Goal: Task Accomplishment & Management: Use online tool/utility

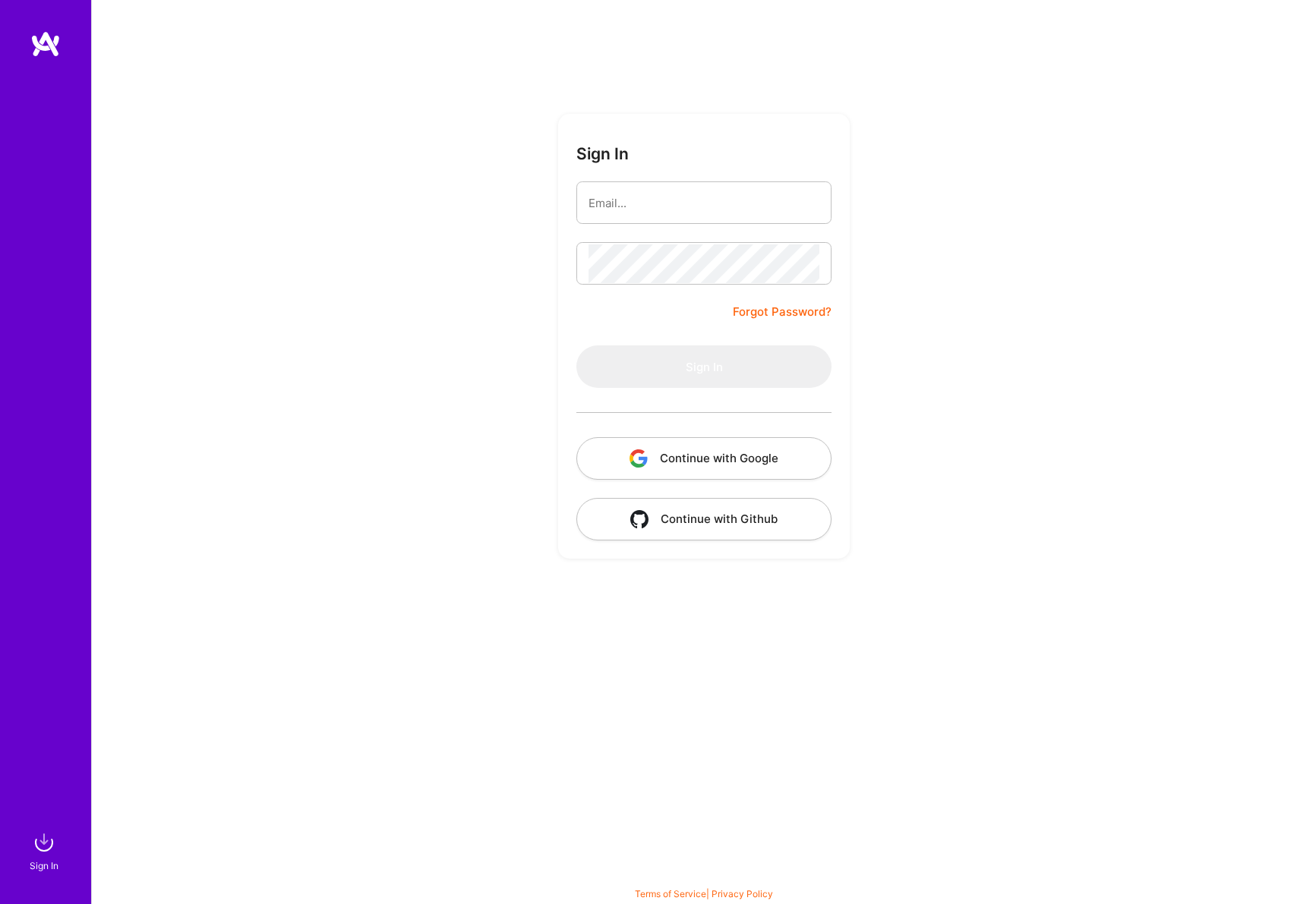
click at [760, 449] on button "Continue with Google" at bounding box center [704, 459] width 255 height 43
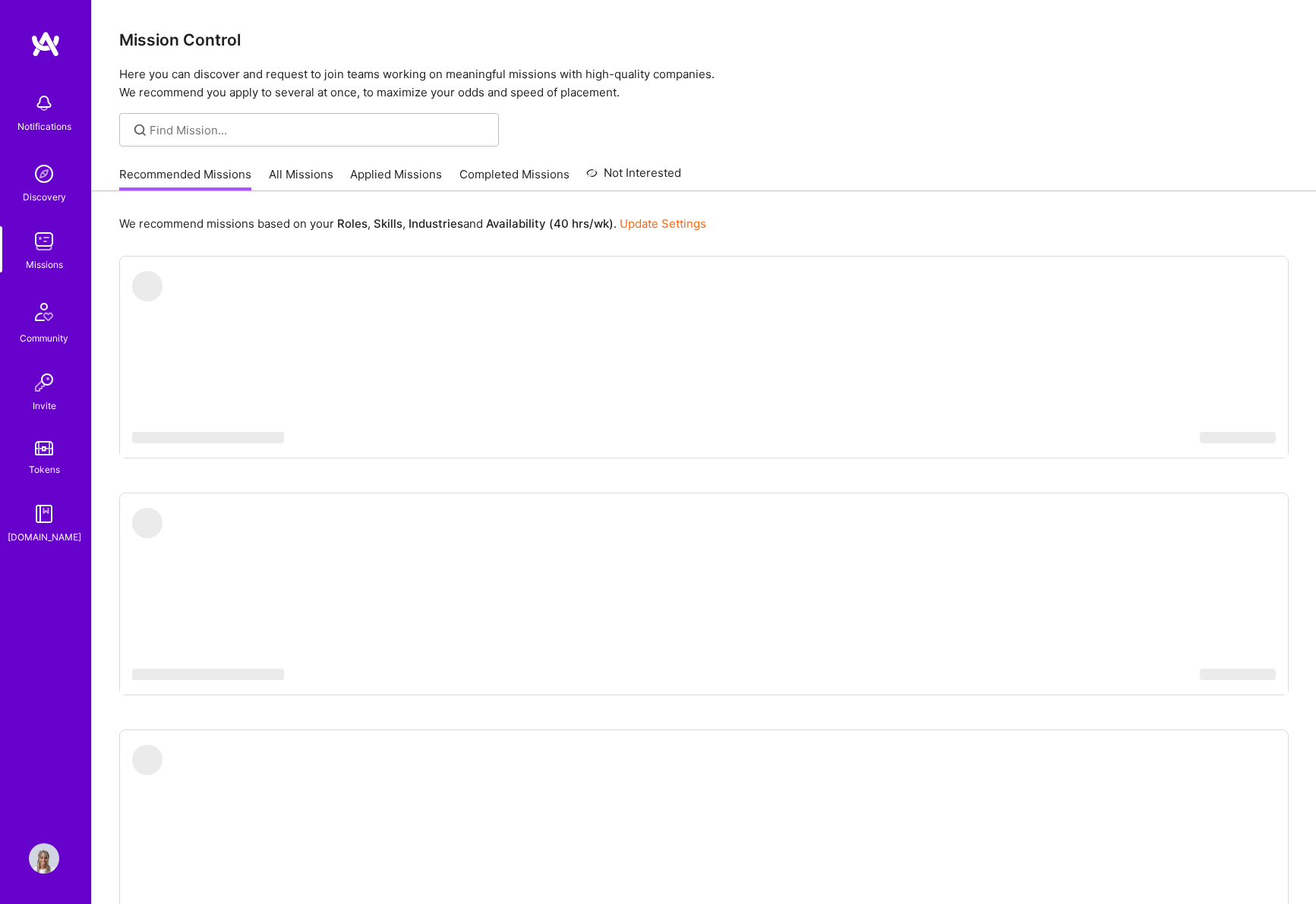
click at [66, 105] on div "Notifications" at bounding box center [44, 111] width 94 height 52
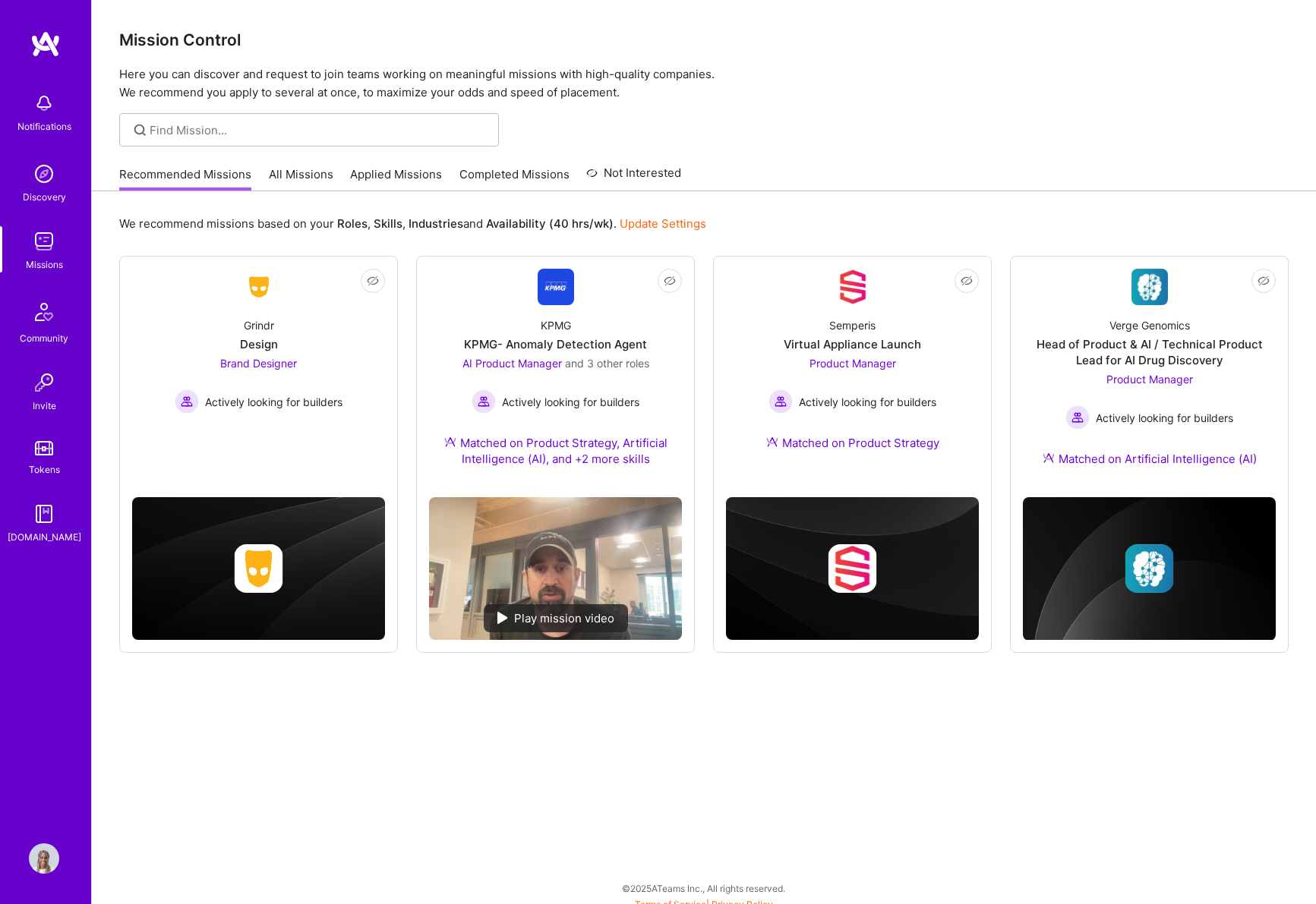
click at [681, 42] on div "Notifications Discovery Missions Community Invite Tokens [DOMAIN_NAME] Profile …" at bounding box center [658, 454] width 1316 height 908
click at [1036, 337] on div "Head of Product & AI / Technical Product Lead for AI Drug Discovery" at bounding box center [1149, 352] width 253 height 32
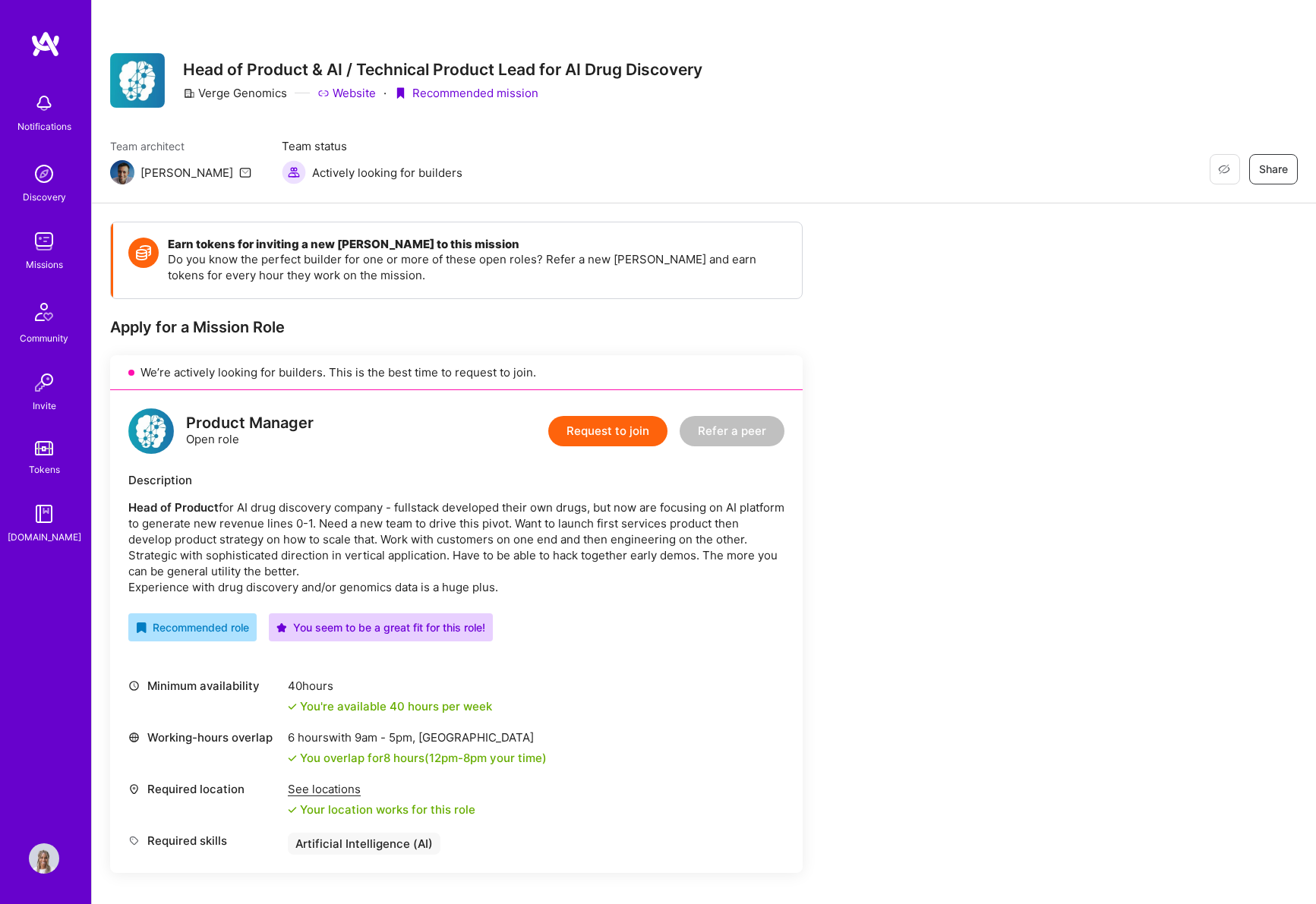
click at [286, 591] on p "Head of Product for AI drug discovery company - fullstack developed their own d…" at bounding box center [456, 547] width 656 height 96
click at [310, 574] on p "Head of Product for AI drug discovery company - fullstack developed their own d…" at bounding box center [456, 547] width 656 height 96
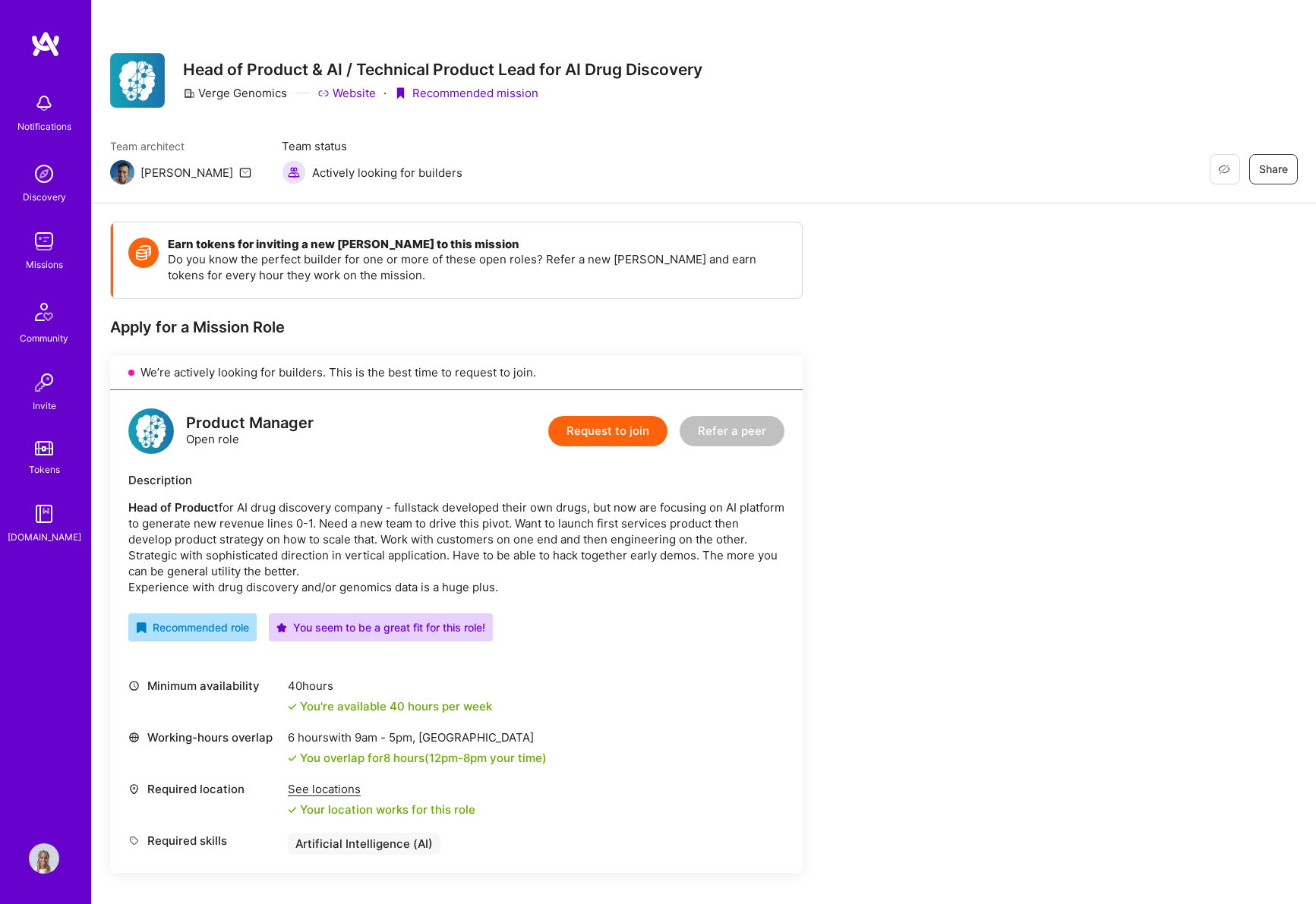
click at [310, 574] on p "Head of Product for AI drug discovery company - fullstack developed their own d…" at bounding box center [456, 547] width 656 height 96
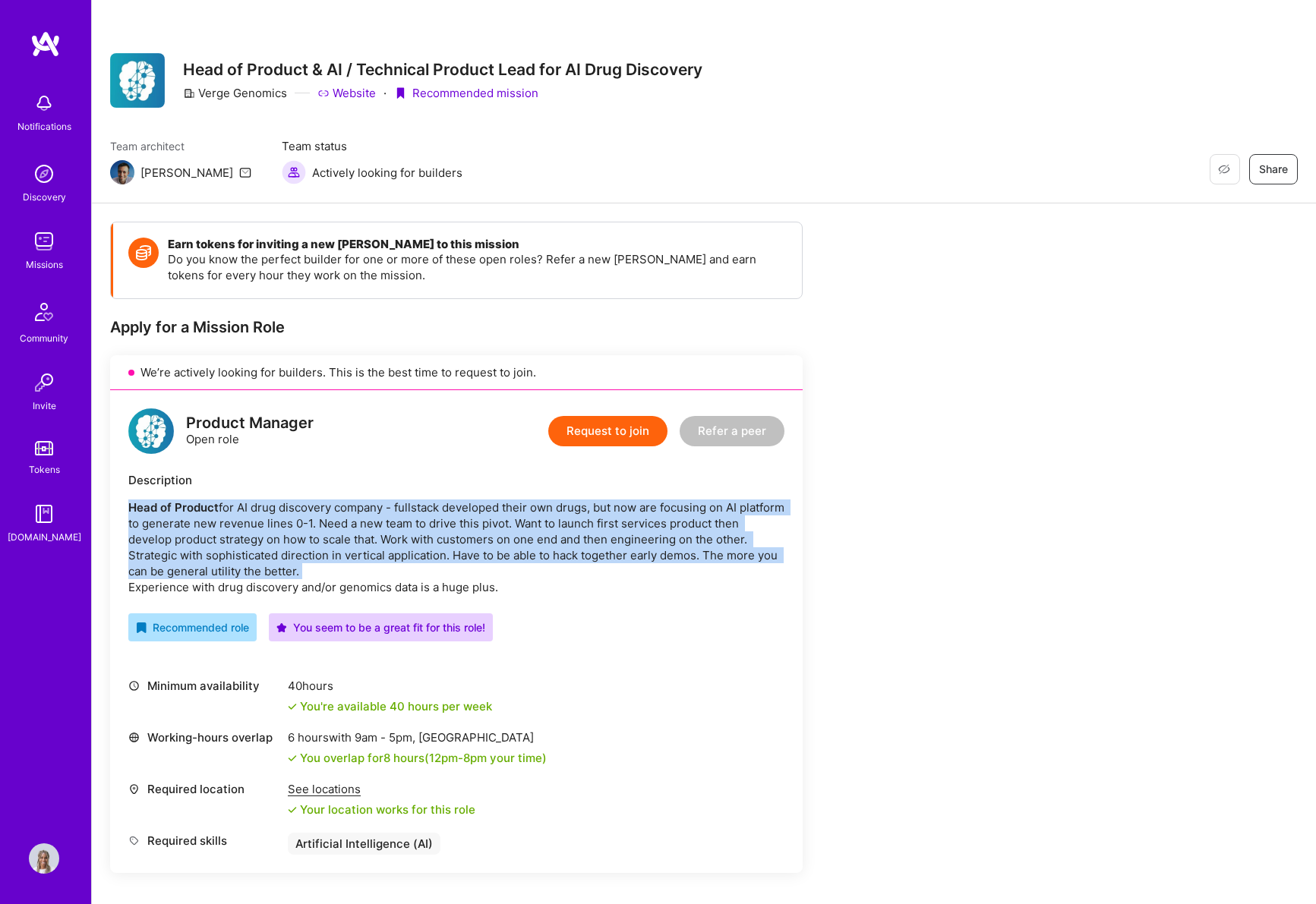
click at [310, 574] on p "Head of Product for AI drug discovery company - fullstack developed their own d…" at bounding box center [456, 547] width 656 height 96
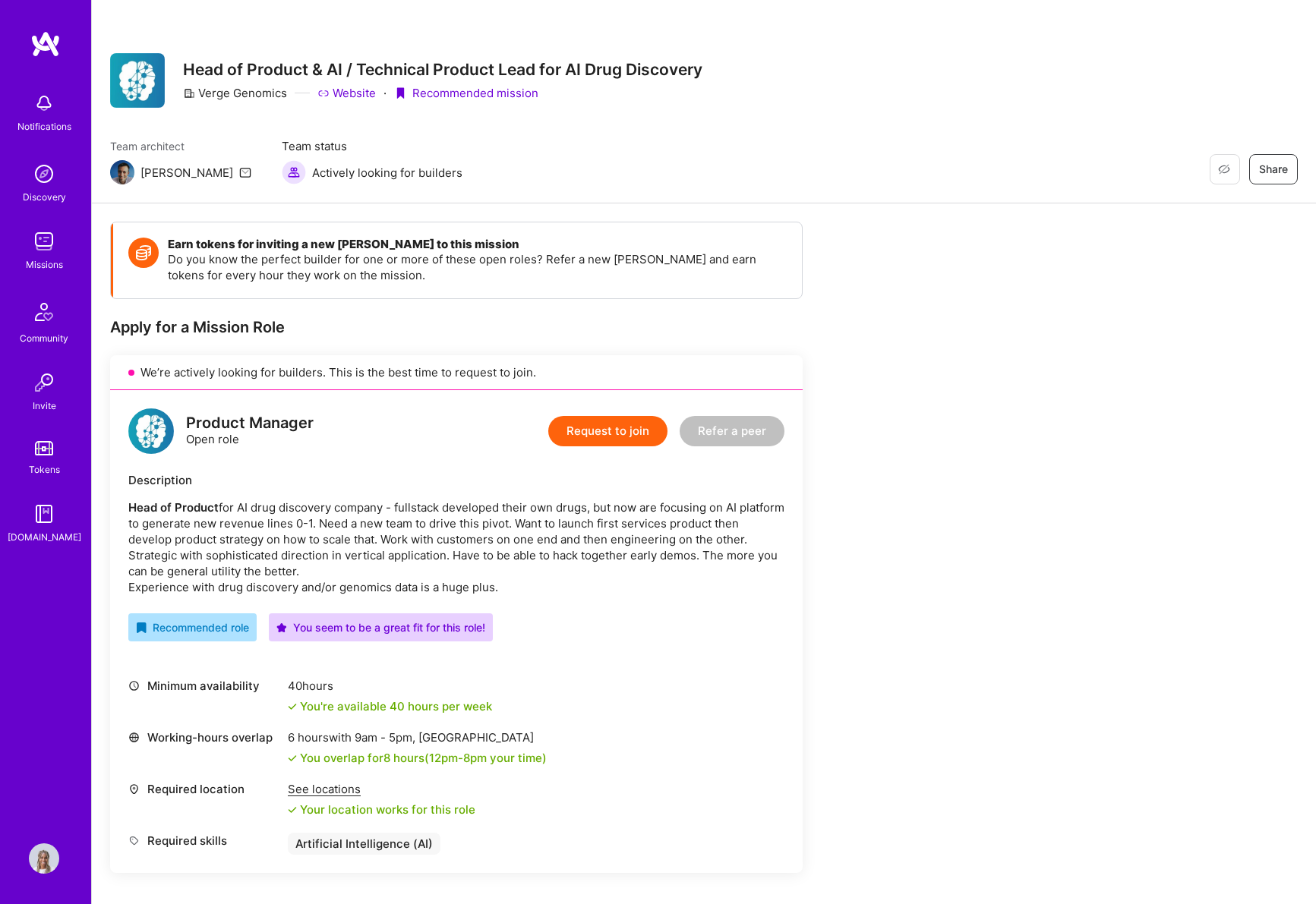
click at [310, 574] on p "Head of Product for AI drug discovery company - fullstack developed their own d…" at bounding box center [456, 547] width 656 height 96
click at [309, 539] on p "Head of Product for AI drug discovery company - fullstack developed their own d…" at bounding box center [456, 547] width 656 height 96
